Goal: Find contact information: Find contact information

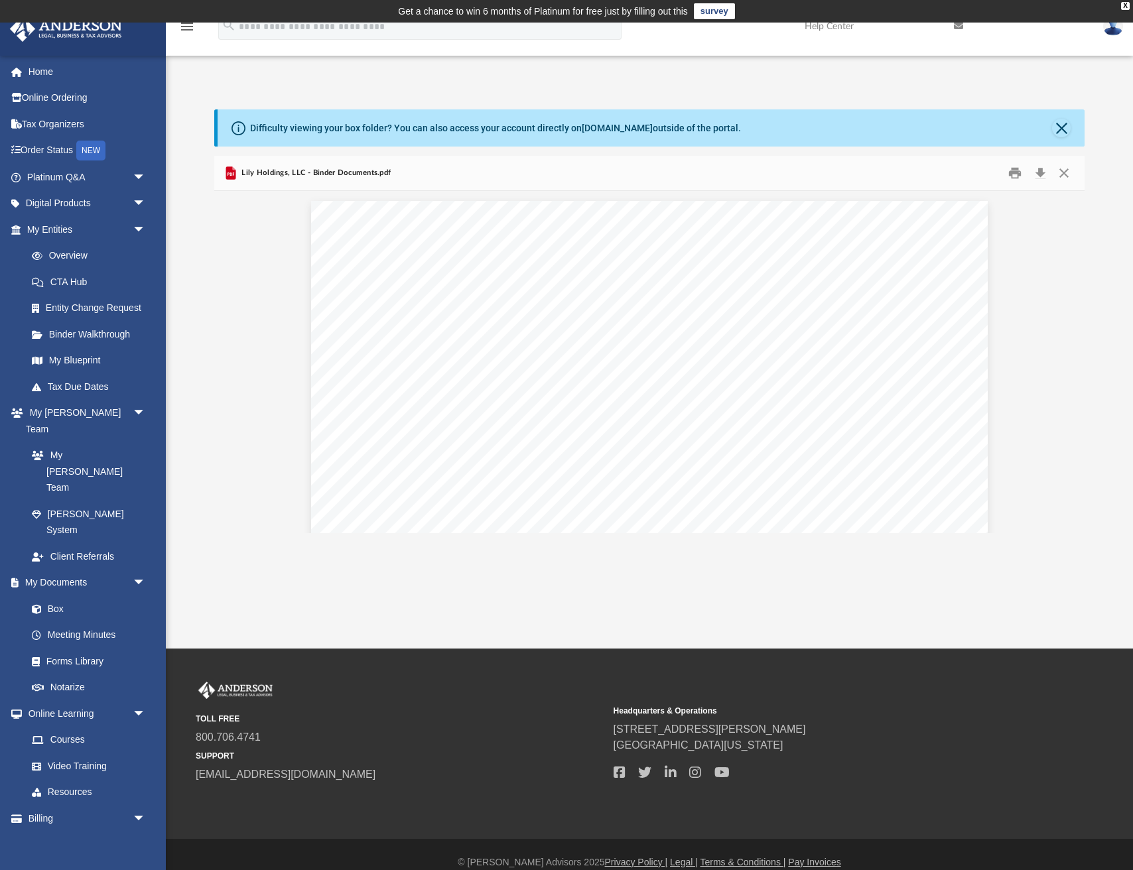
scroll to position [302, 870]
click at [1114, 31] on img at bounding box center [1113, 26] width 20 height 19
click at [893, 64] on link "My Profile" at bounding box center [914, 61] width 133 height 27
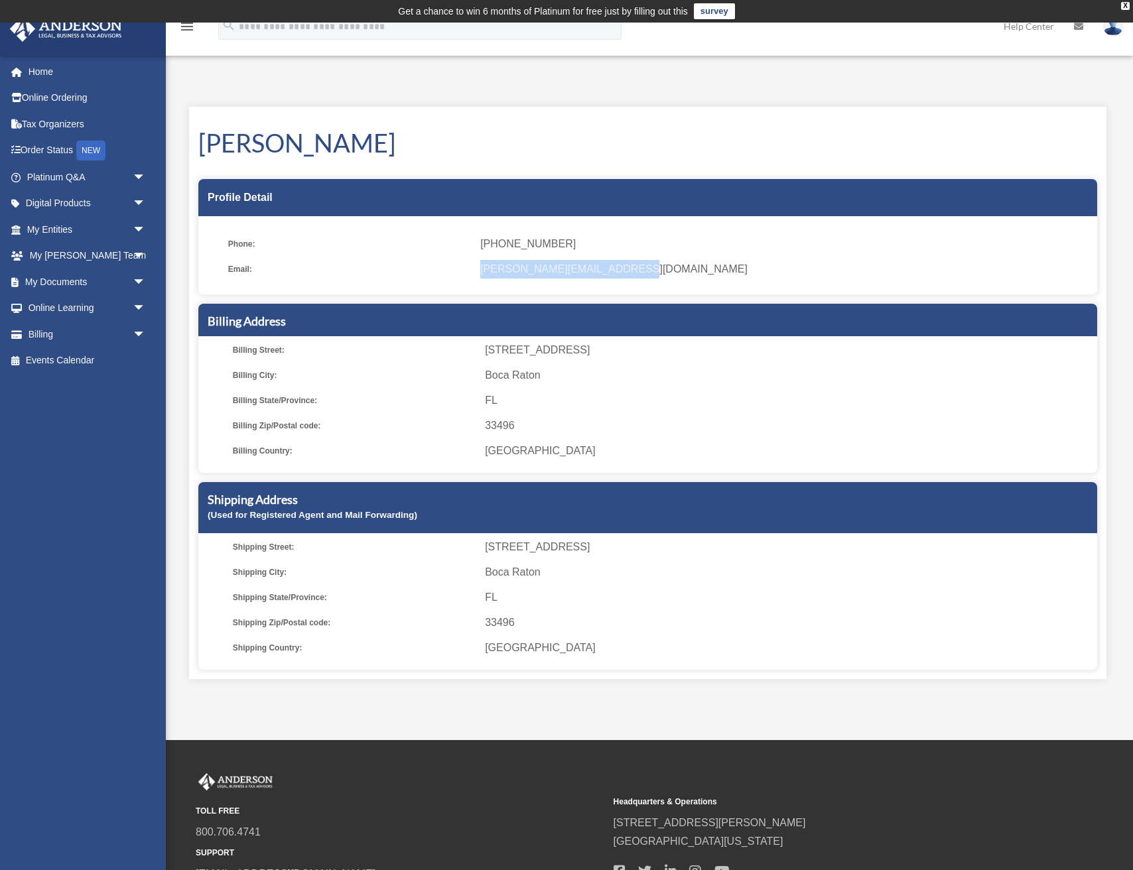
drag, startPoint x: 481, startPoint y: 268, endPoint x: 639, endPoint y: 269, distance: 158.5
click at [639, 269] on span "[PERSON_NAME][EMAIL_ADDRESS][DOMAIN_NAME]" at bounding box center [784, 269] width 608 height 19
